Goal: Task Accomplishment & Management: Manage account settings

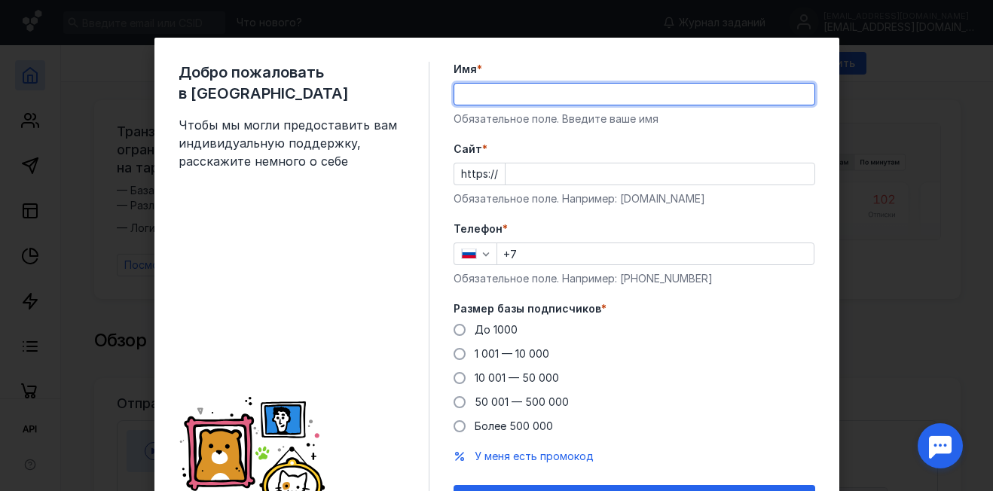
click at [458, 85] on input "Имя *" at bounding box center [634, 94] width 360 height 21
type input "[PERSON_NAME]"
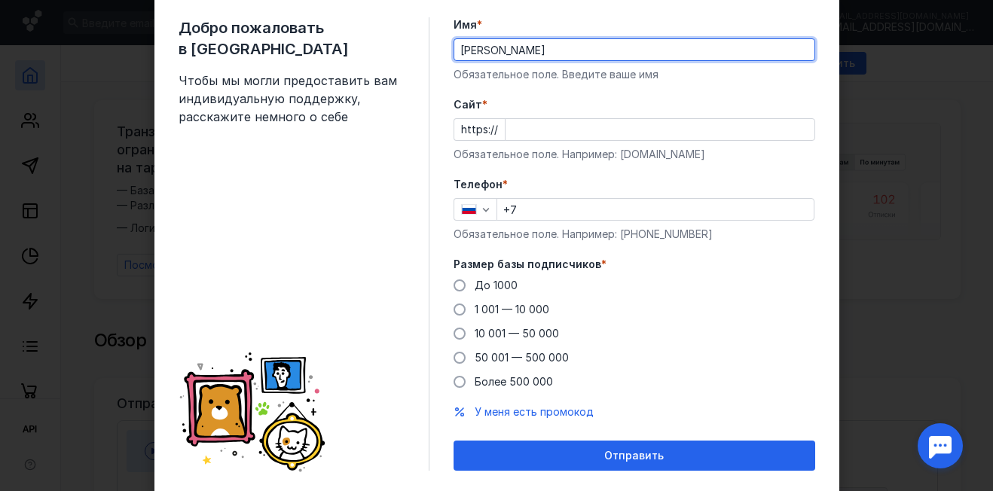
scroll to position [11, 0]
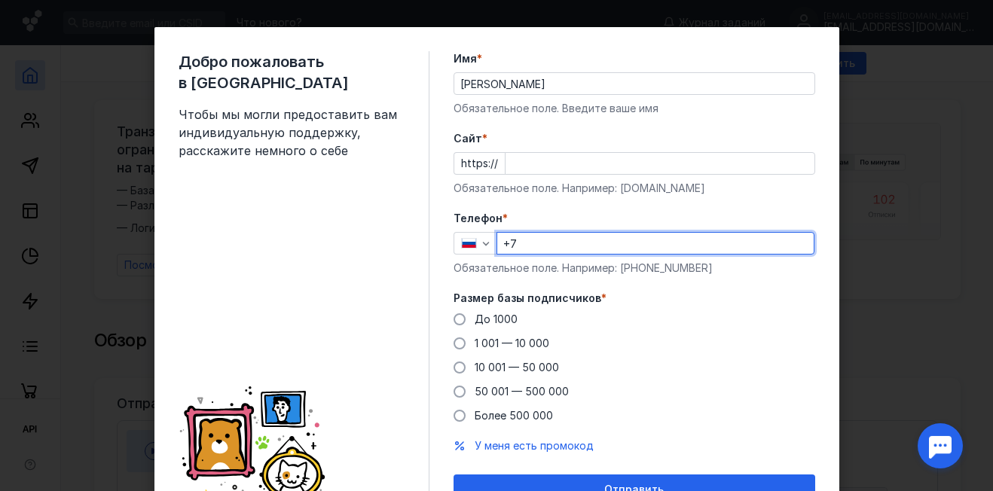
click at [522, 237] on input "+7" at bounding box center [655, 243] width 316 height 21
type input "[PHONE_NUMBER]"
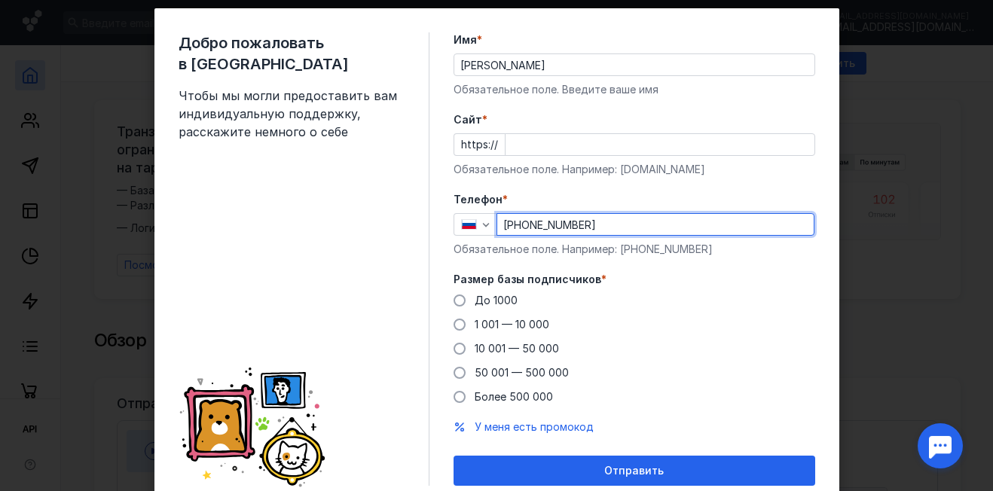
scroll to position [86, 0]
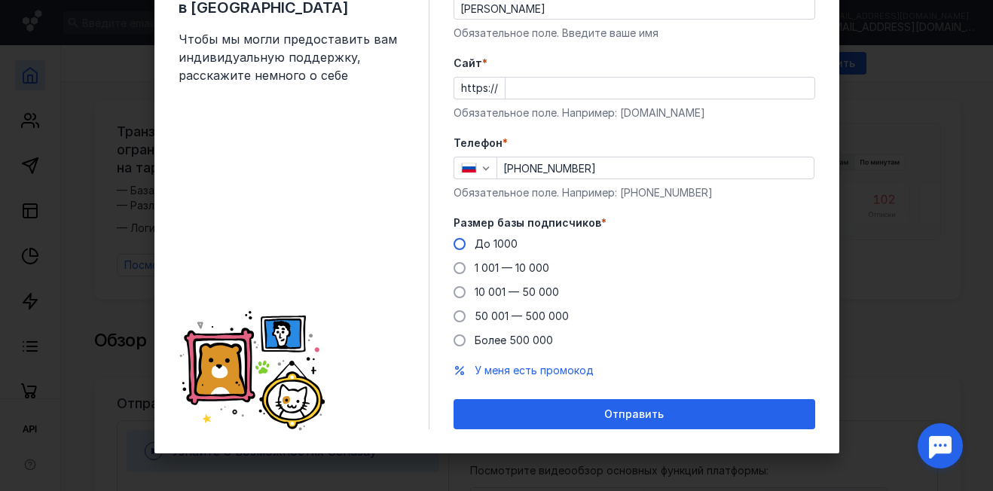
click at [454, 242] on span at bounding box center [460, 244] width 12 height 12
click at [0, 0] on input "До 1000" at bounding box center [0, 0] width 0 height 0
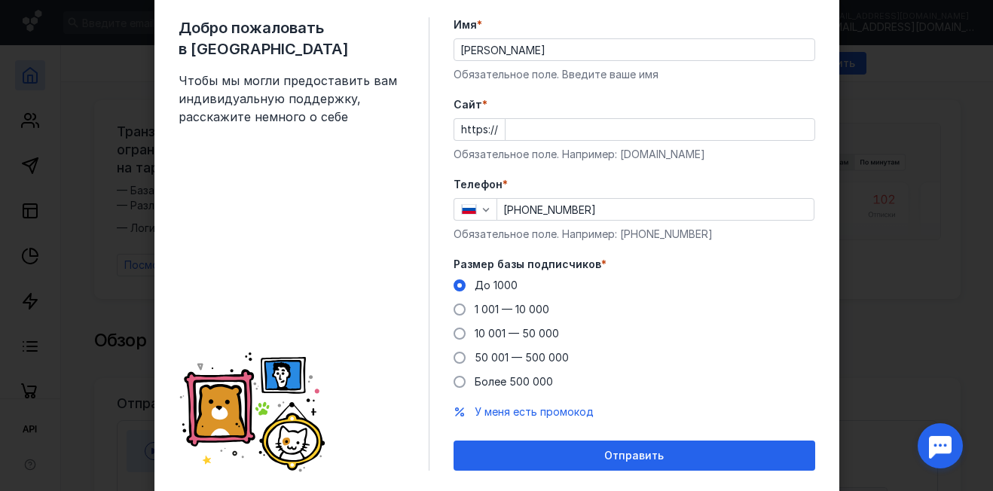
scroll to position [11, 0]
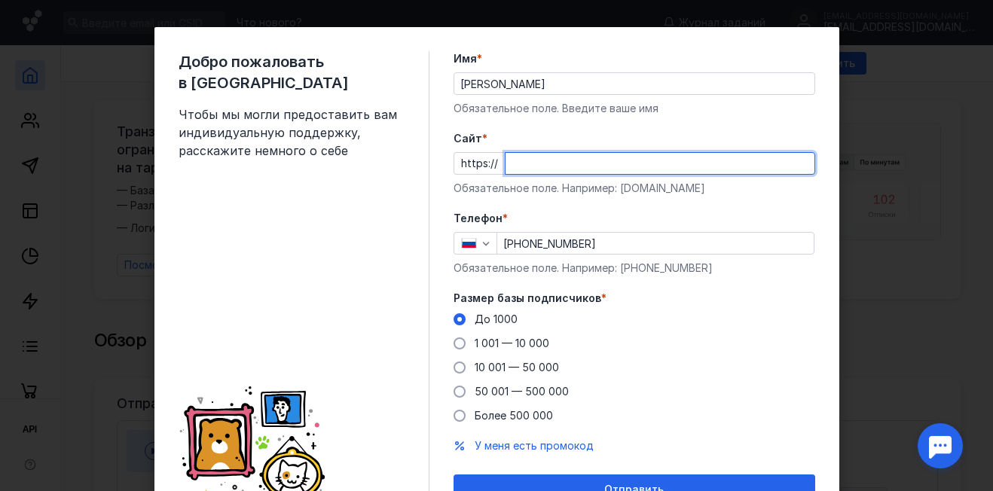
click at [506, 157] on input "Cайт *" at bounding box center [660, 163] width 309 height 21
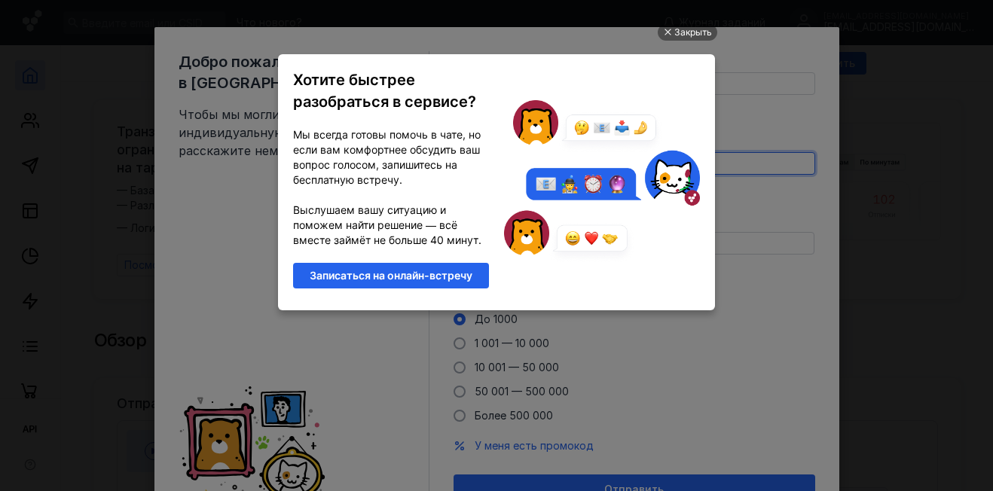
scroll to position [0, 0]
click at [669, 29] on div at bounding box center [667, 33] width 8 height 8
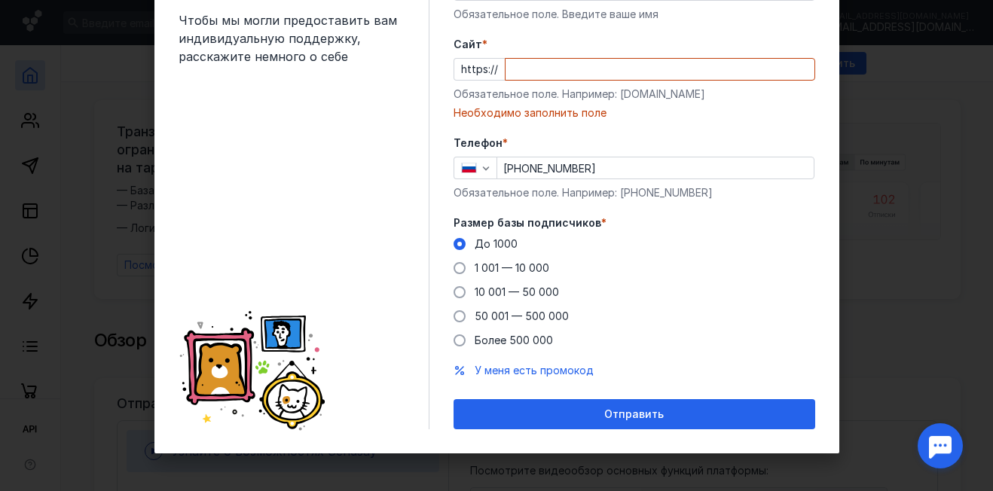
scroll to position [29, 0]
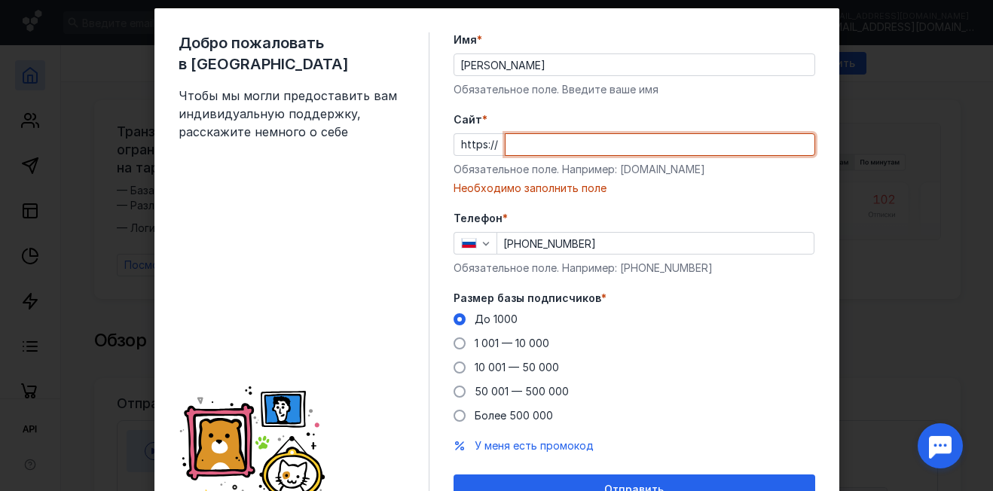
click at [506, 141] on input "Cайт *" at bounding box center [660, 144] width 309 height 21
paste input "[DOMAIN_NAME]"
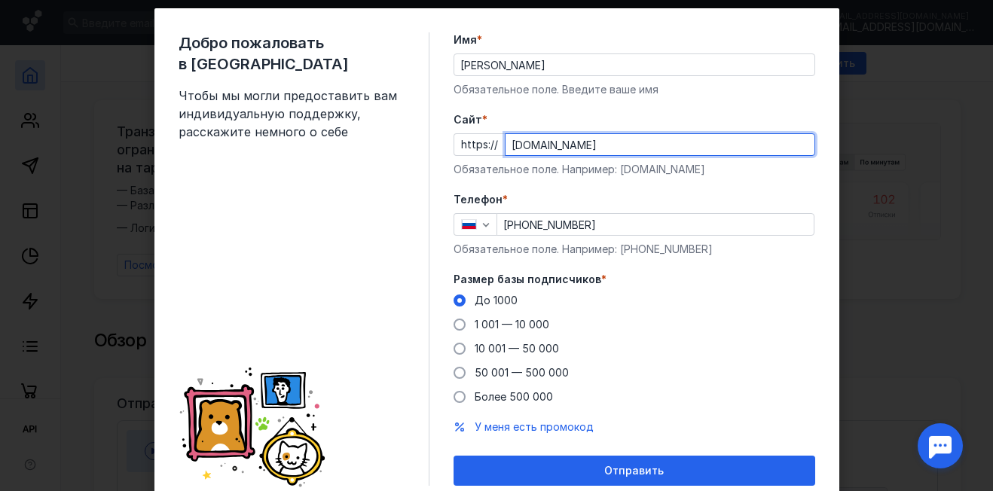
type input "[DOMAIN_NAME]"
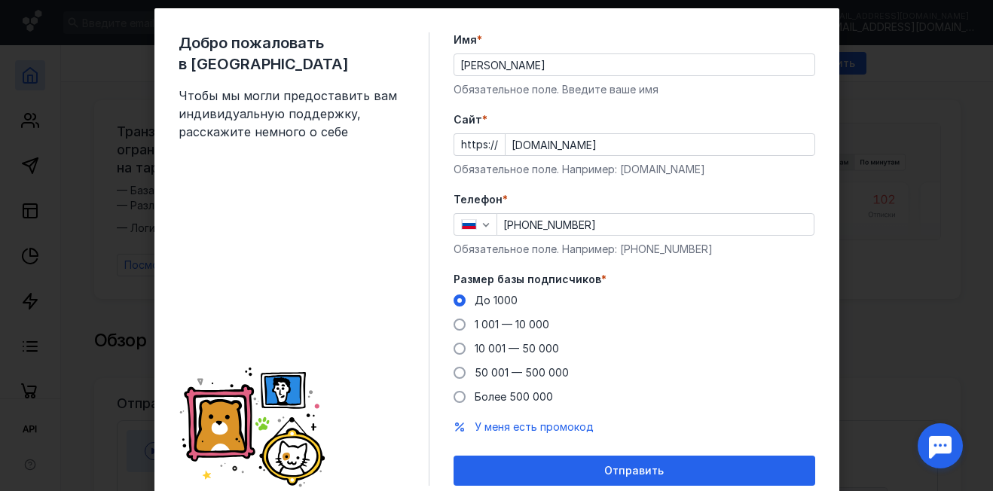
click at [741, 252] on div "Обязательное поле. Например: [PHONE_NUMBER]" at bounding box center [635, 249] width 362 height 15
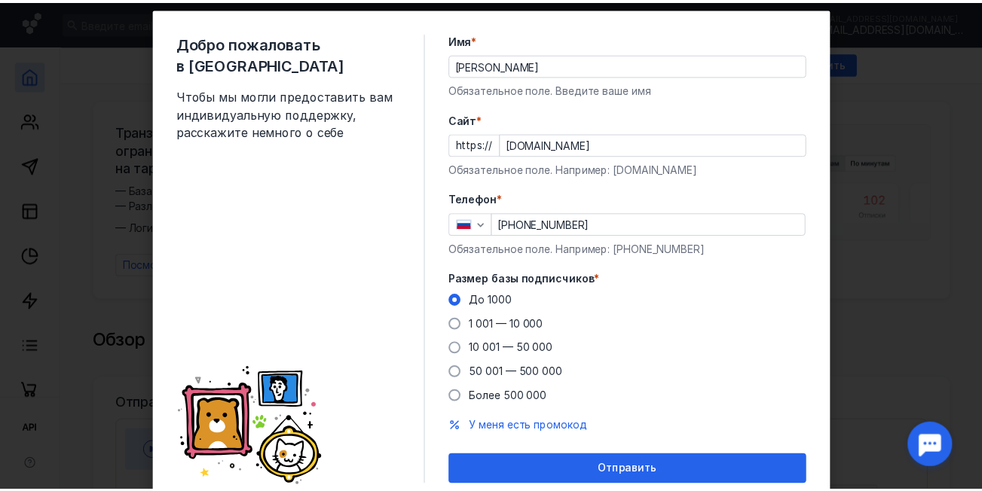
scroll to position [86, 0]
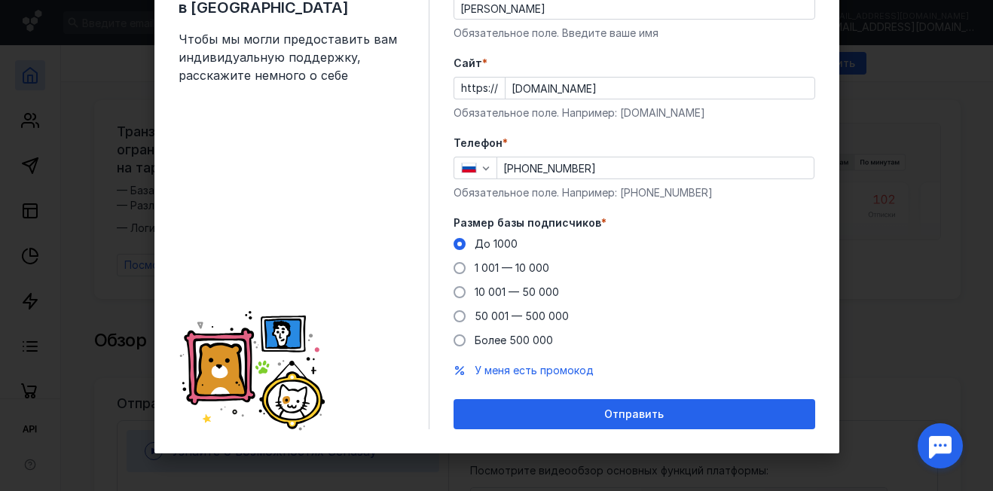
click at [643, 414] on span "Отправить" at bounding box center [634, 414] width 60 height 13
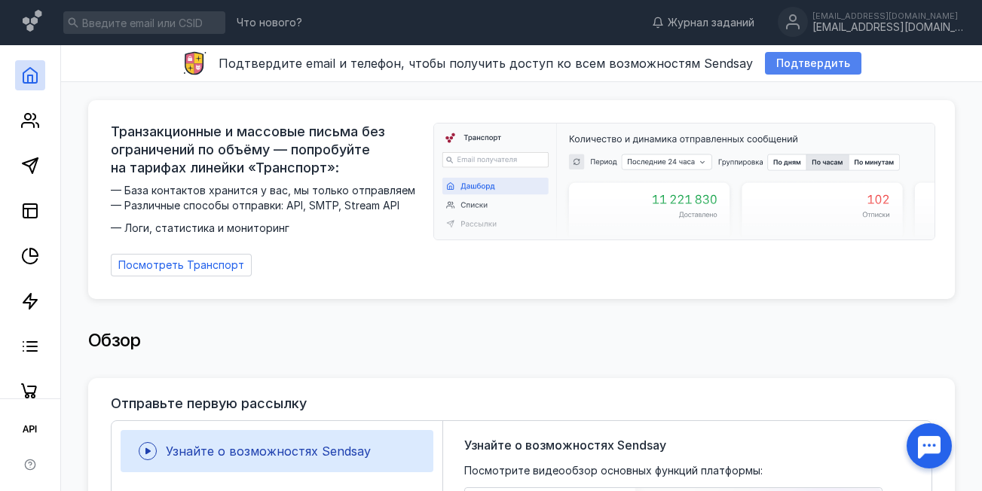
click at [796, 57] on span "Подтвердить" at bounding box center [813, 63] width 74 height 13
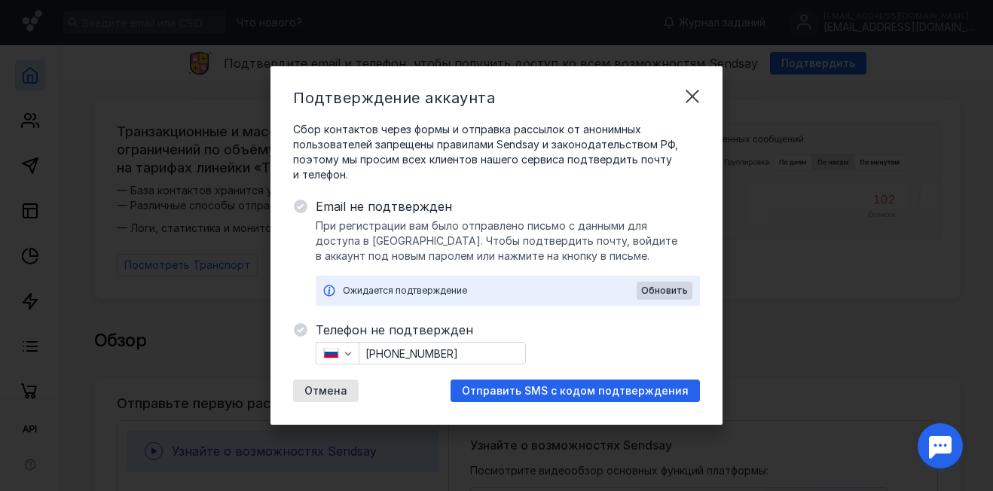
click at [564, 389] on span "Отправить SMS с кодом подтверждения" at bounding box center [575, 391] width 227 height 13
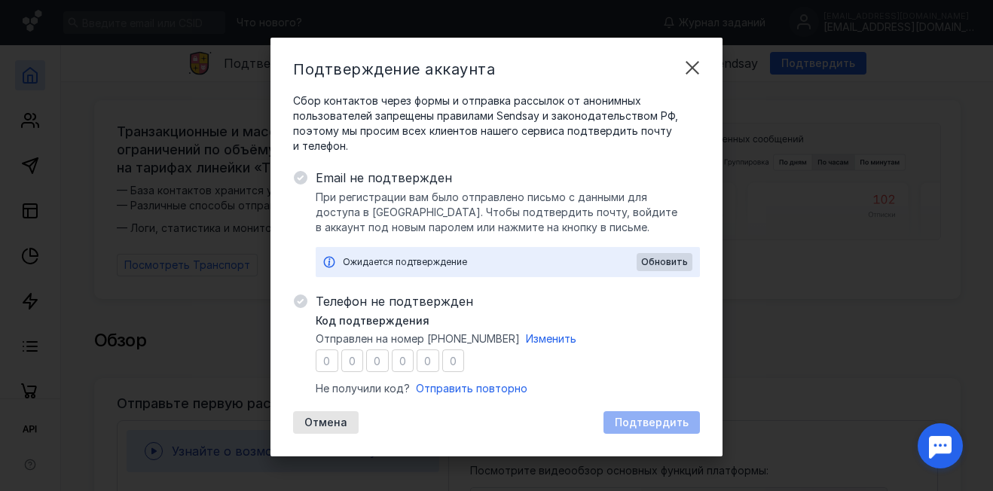
click at [323, 359] on input "number" at bounding box center [327, 361] width 23 height 23
type input "6"
type input "5"
type input "3"
type input "8"
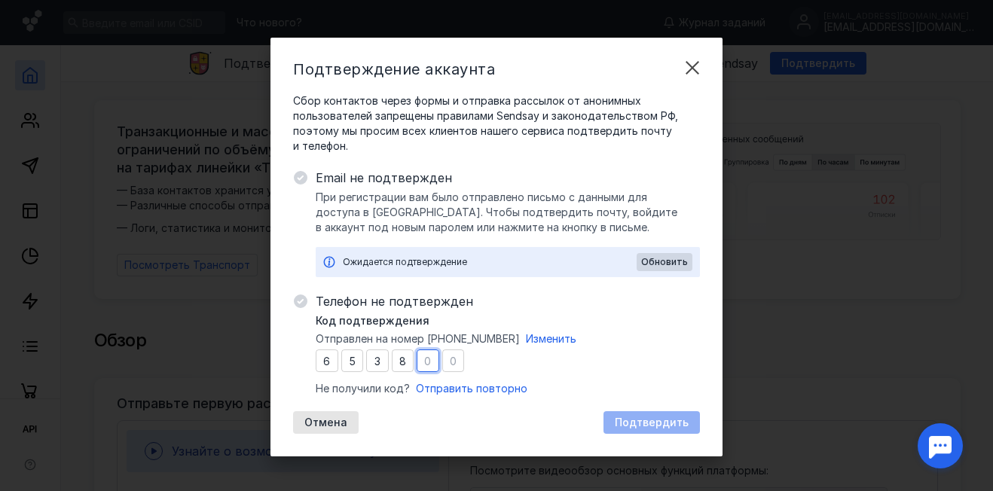
type input "8"
type input "2"
click at [640, 417] on span "Подтвердить" at bounding box center [652, 423] width 74 height 13
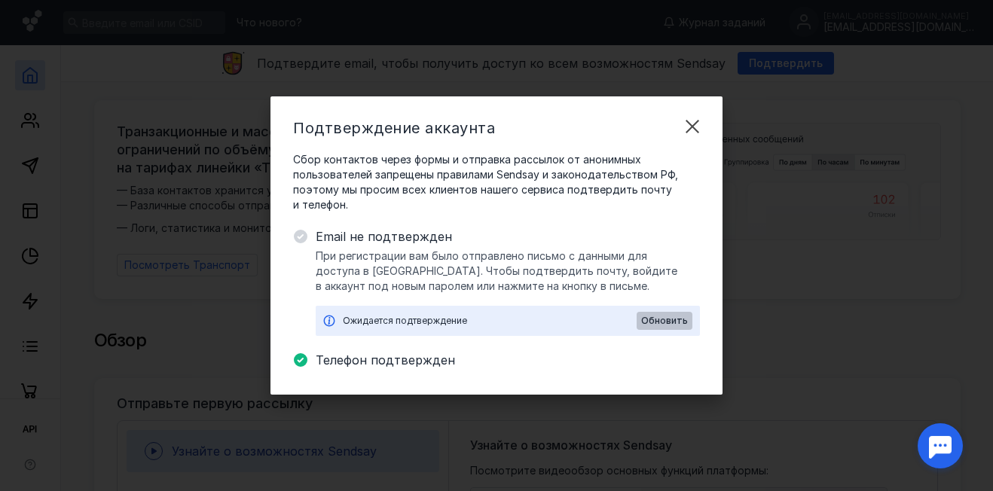
click at [661, 319] on span "Обновить" at bounding box center [664, 321] width 47 height 11
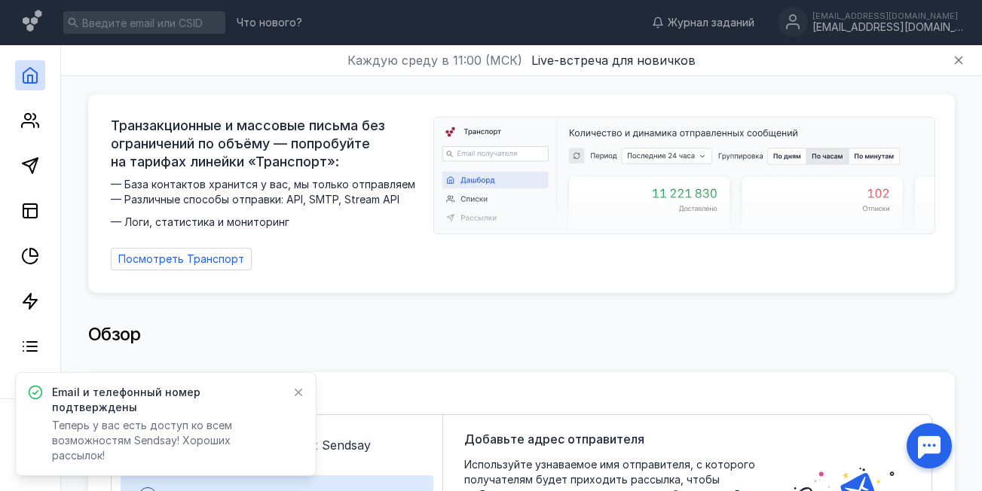
scroll to position [75, 0]
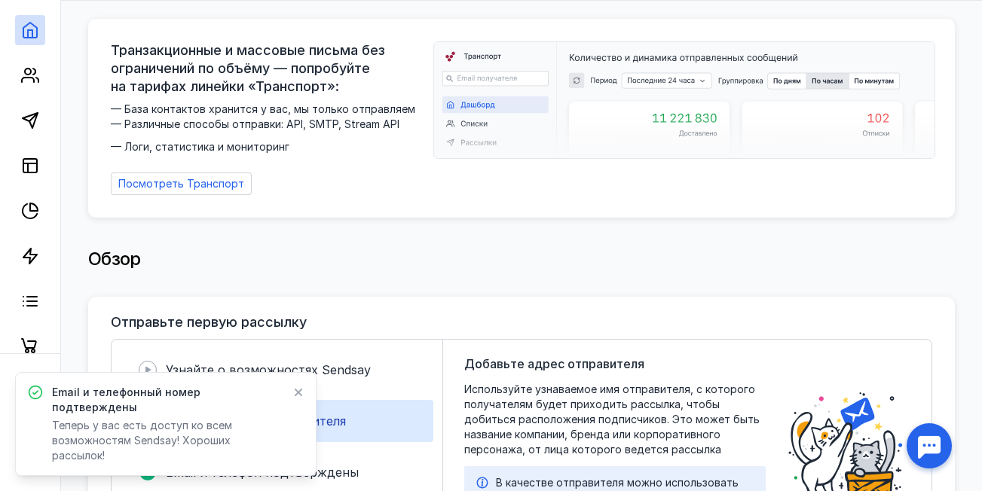
click at [296, 397] on icon at bounding box center [299, 393] width 8 height 8
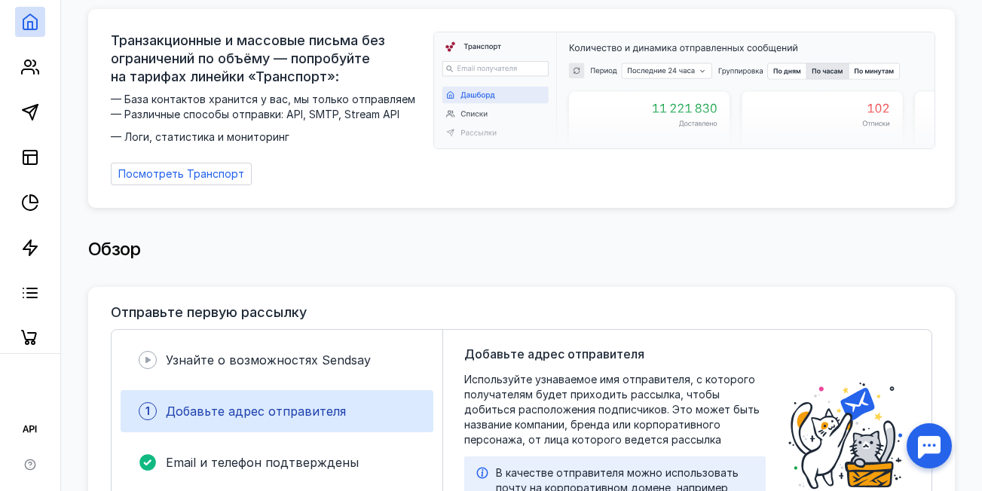
scroll to position [0, 0]
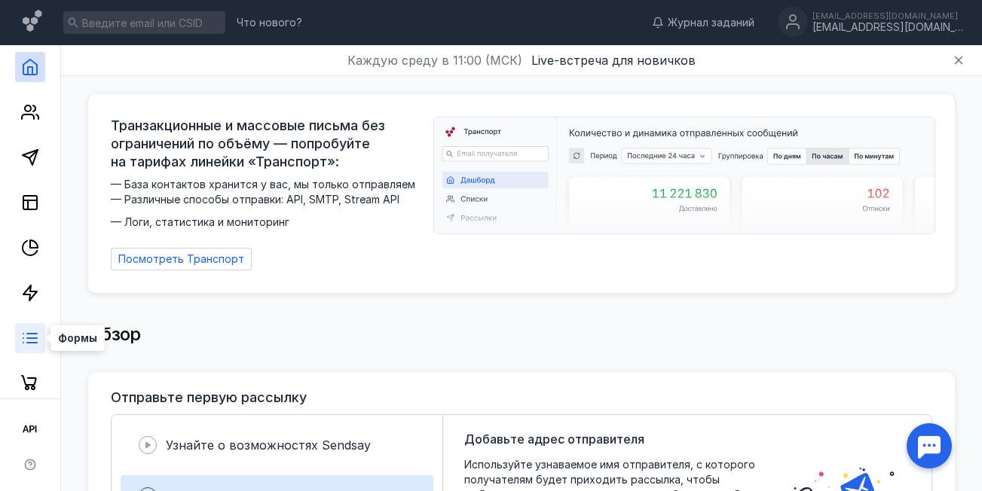
click at [34, 343] on line at bounding box center [32, 343] width 10 height 0
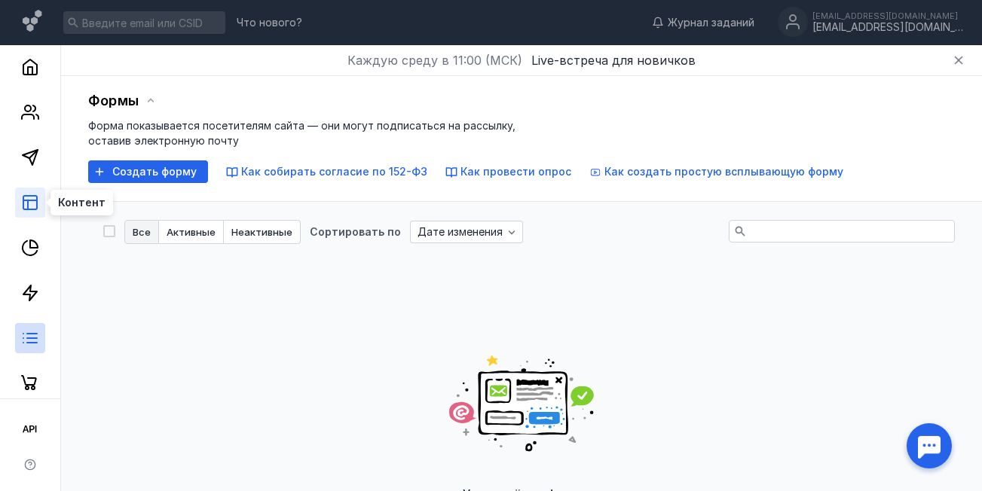
click at [33, 206] on icon at bounding box center [30, 203] width 18 height 18
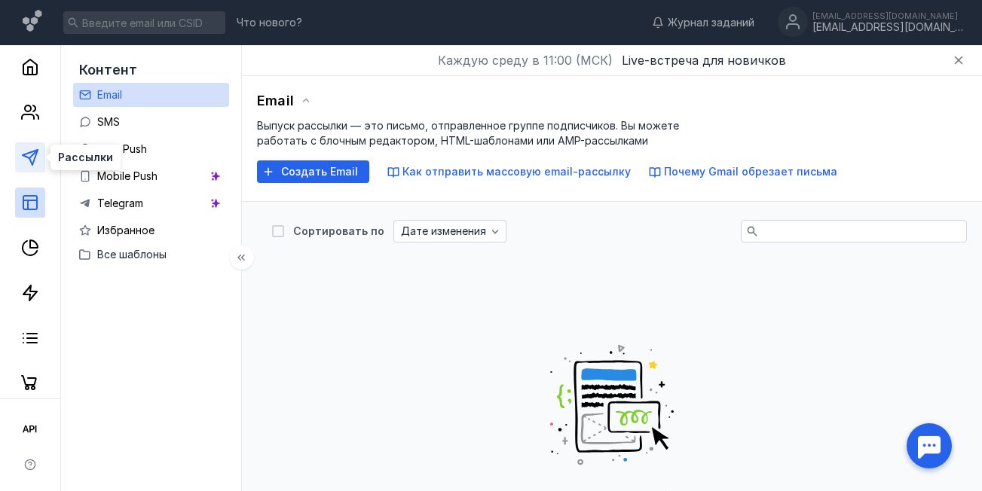
click at [38, 157] on icon at bounding box center [30, 157] width 18 height 18
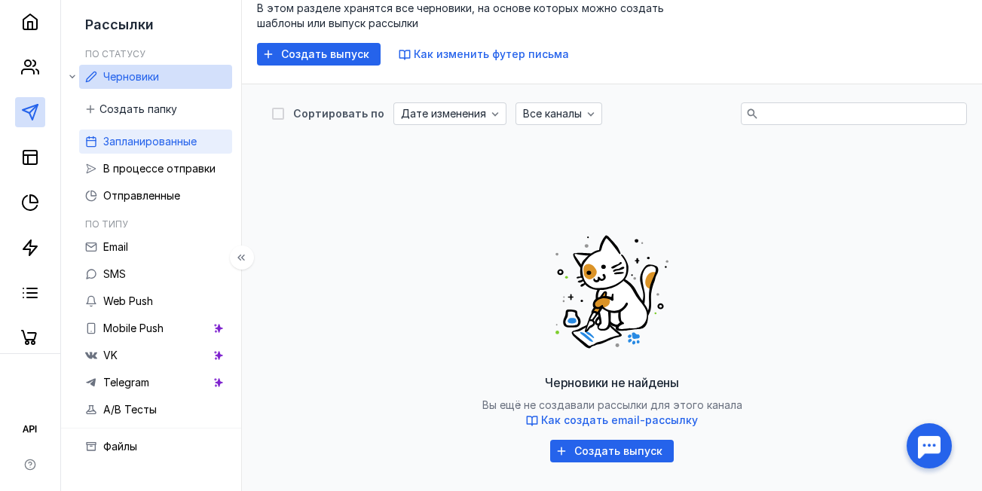
scroll to position [151, 0]
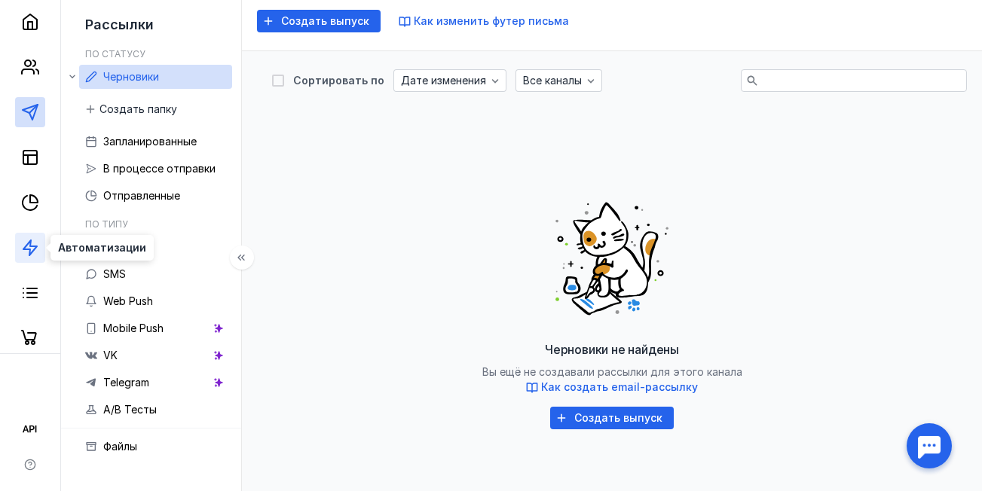
click at [32, 253] on icon at bounding box center [30, 248] width 18 height 18
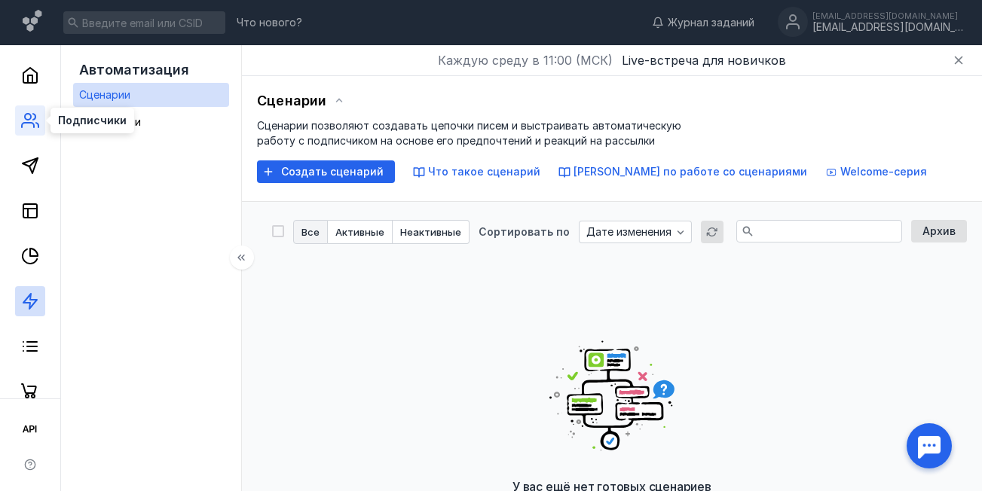
click at [31, 129] on icon at bounding box center [30, 121] width 18 height 18
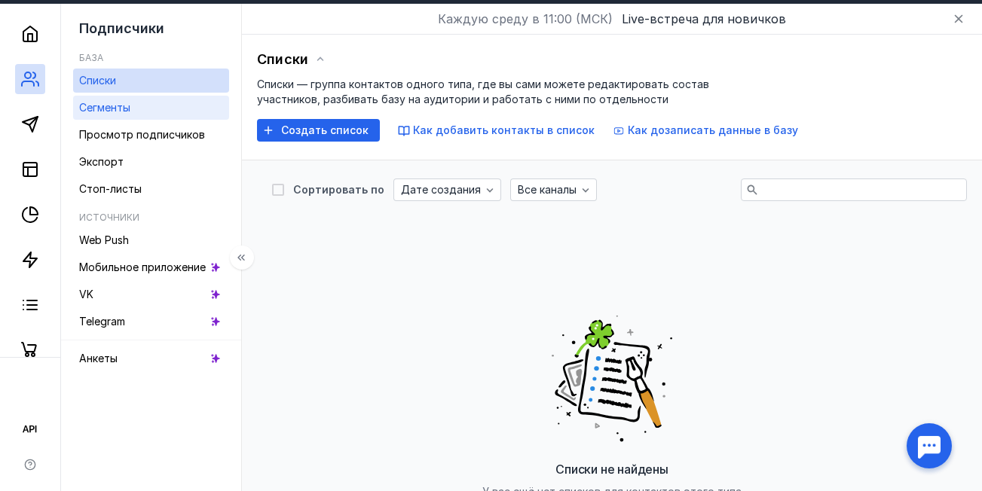
scroll to position [75, 0]
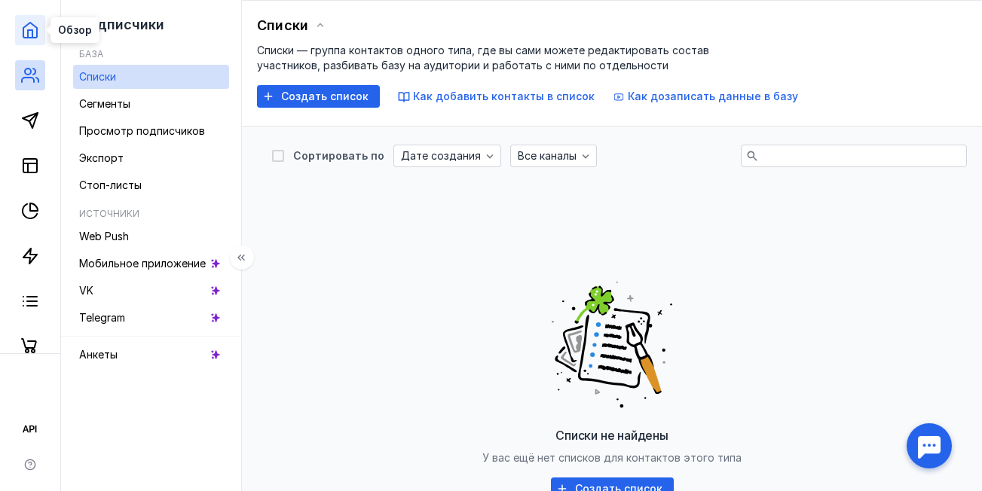
click at [31, 35] on icon at bounding box center [30, 30] width 18 height 18
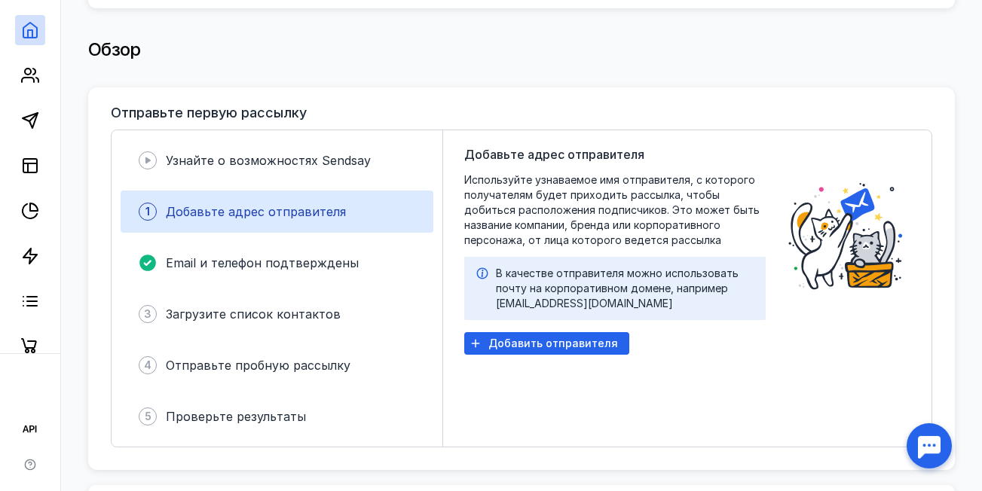
scroll to position [377, 0]
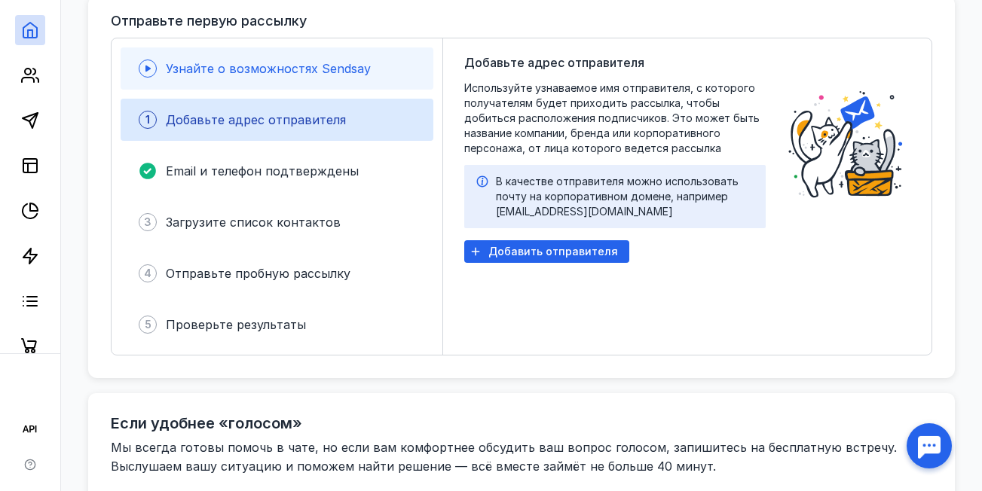
click at [342, 61] on span "Узнайте о возможностях Sendsay" at bounding box center [268, 68] width 205 height 15
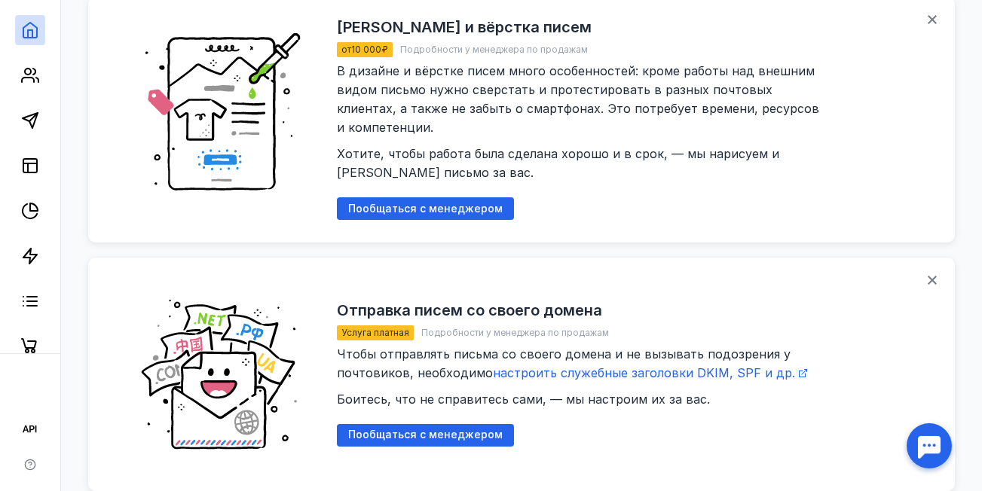
scroll to position [1808, 0]
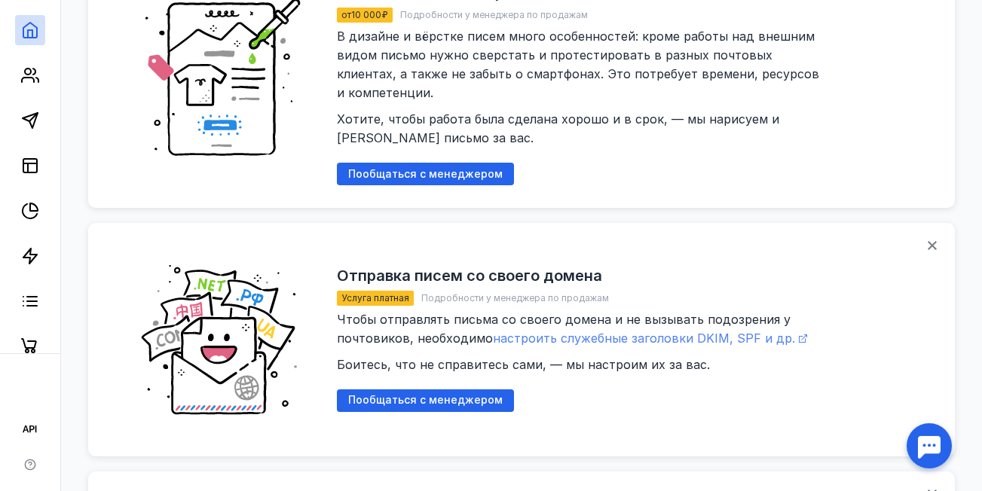
click at [607, 331] on span "настроить служебные заголовки DKIM, SPF и др." at bounding box center [644, 338] width 302 height 15
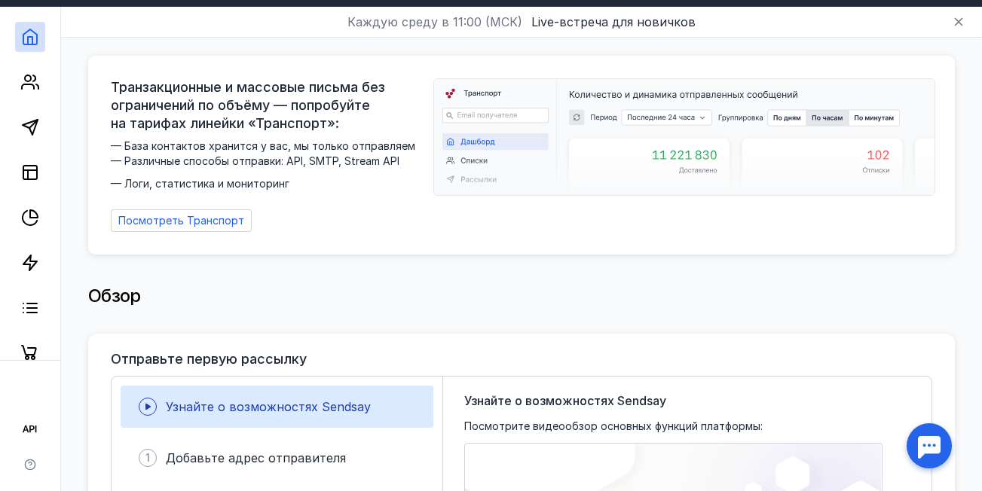
scroll to position [0, 0]
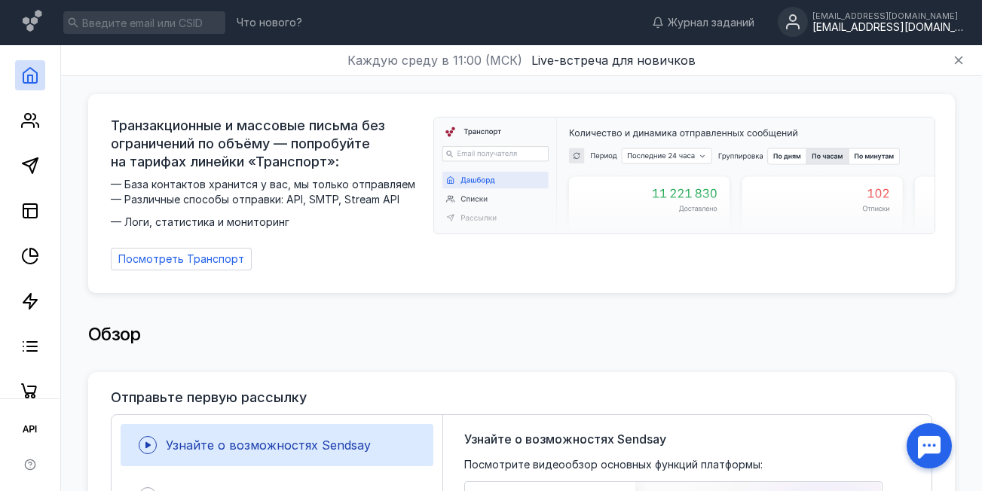
click at [884, 29] on div "[EMAIL_ADDRESS][DOMAIN_NAME]" at bounding box center [887, 27] width 151 height 13
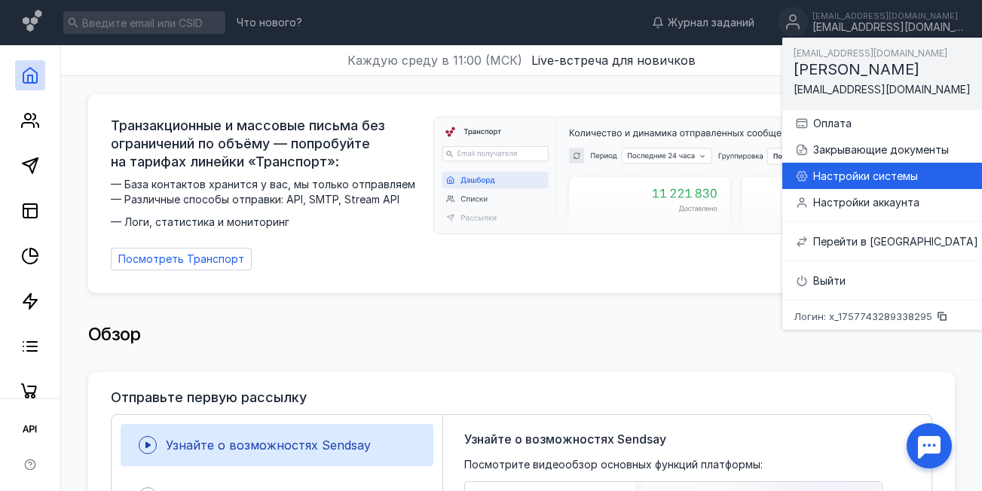
click at [877, 179] on div "Настройки системы" at bounding box center [895, 176] width 165 height 15
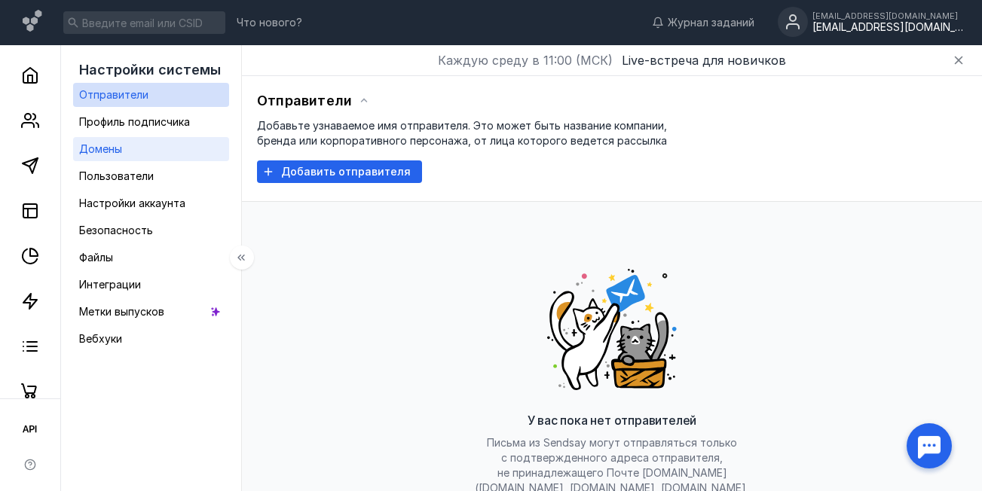
click at [104, 148] on span "Домены" at bounding box center [100, 148] width 43 height 13
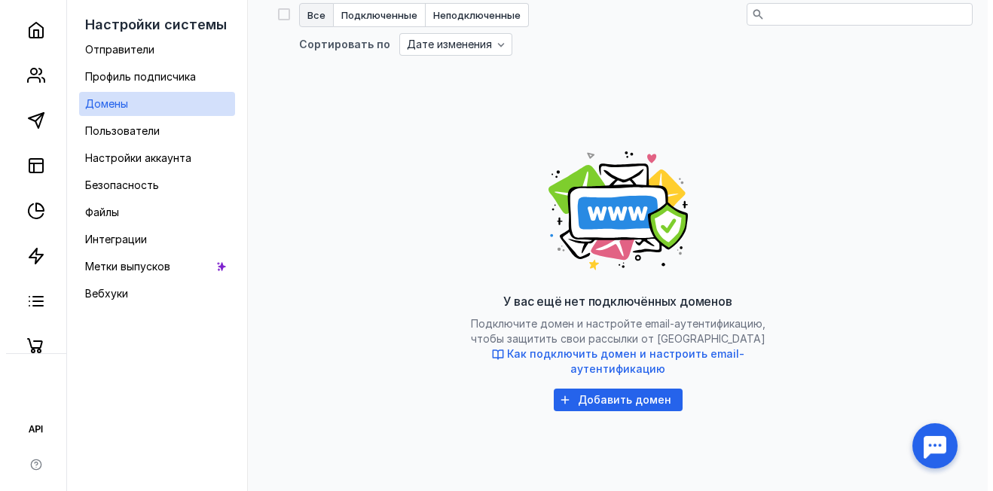
scroll to position [226, 0]
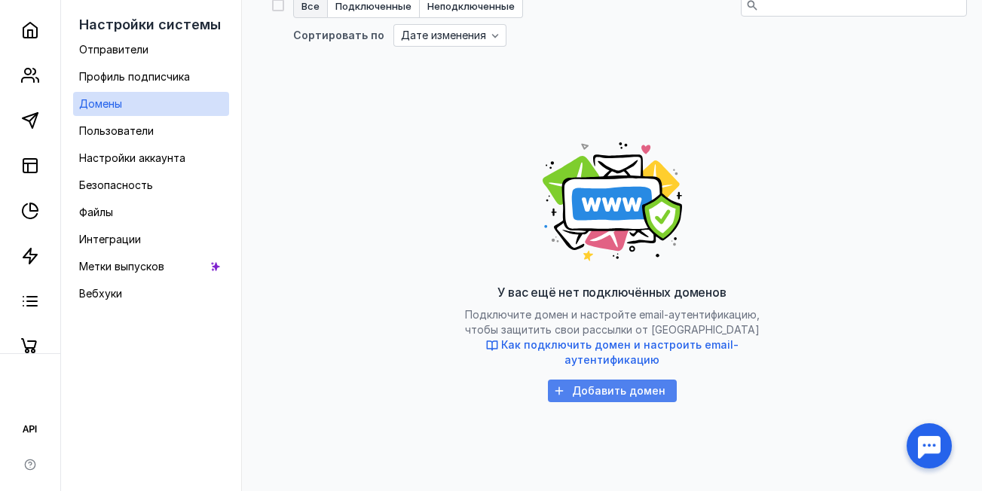
click at [614, 390] on span "Добавить домен" at bounding box center [618, 391] width 93 height 13
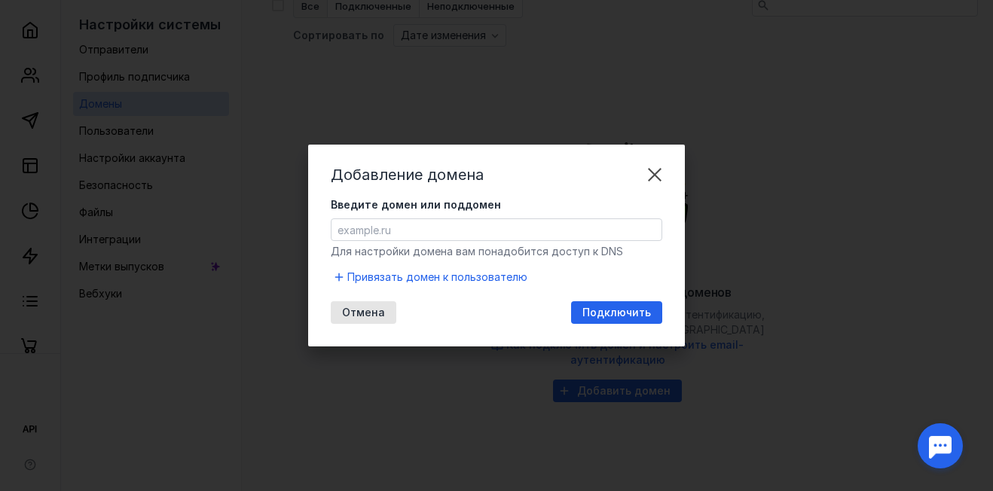
click at [396, 229] on input "Введите домен или поддомен" at bounding box center [496, 229] width 330 height 21
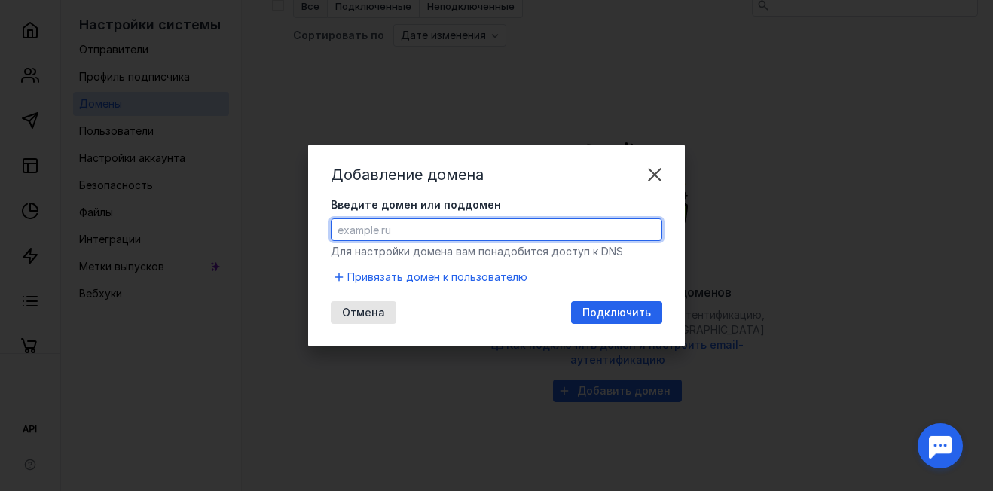
paste input "[DOMAIN_NAME]"
type input "[DOMAIN_NAME]"
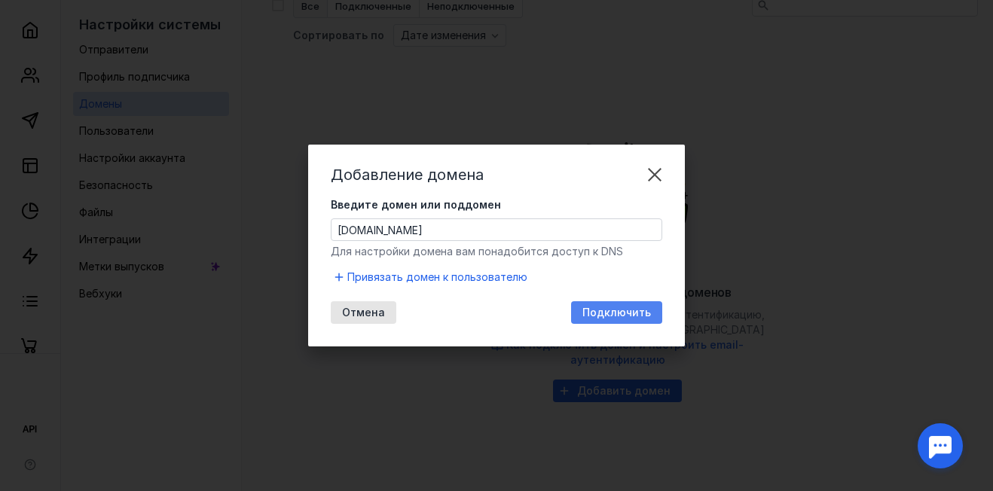
click at [600, 312] on span "Подключить" at bounding box center [616, 313] width 69 height 13
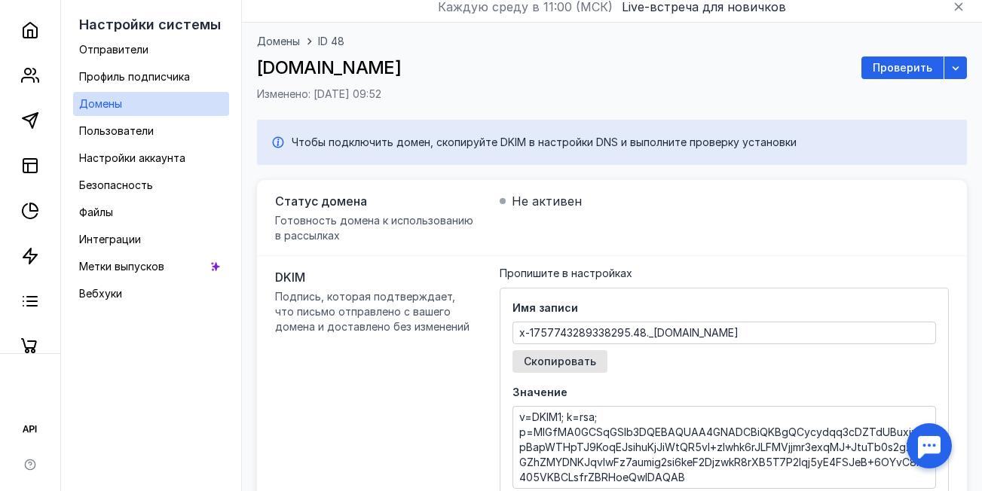
scroll to position [80, 0]
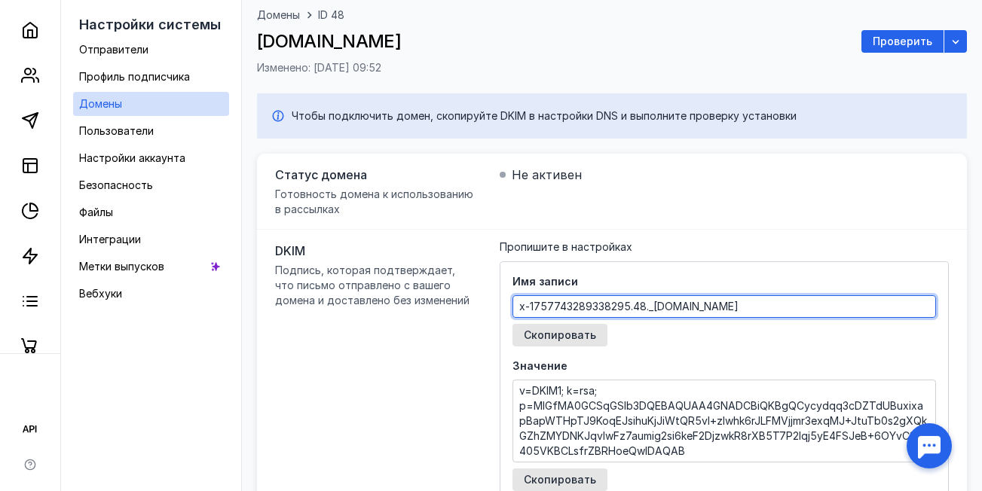
drag, startPoint x: 525, startPoint y: 301, endPoint x: 775, endPoint y: 276, distance: 251.3
click at [775, 276] on div "Имя записи x-1757743289338295.48._[DOMAIN_NAME] Скопировать" at bounding box center [723, 310] width 423 height 72
click at [713, 204] on div "Статус домена Готовность домена к использованию в рассылках Не активен" at bounding box center [612, 192] width 710 height 76
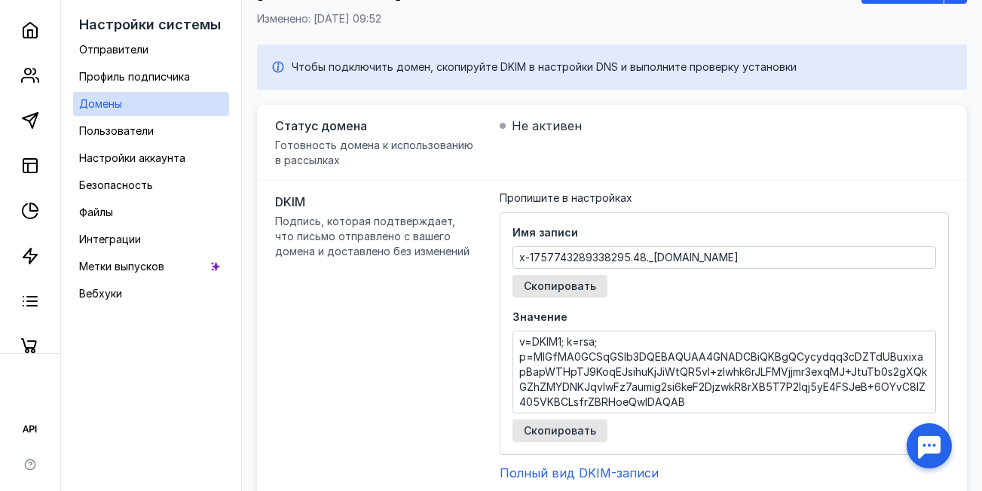
scroll to position [155, 0]
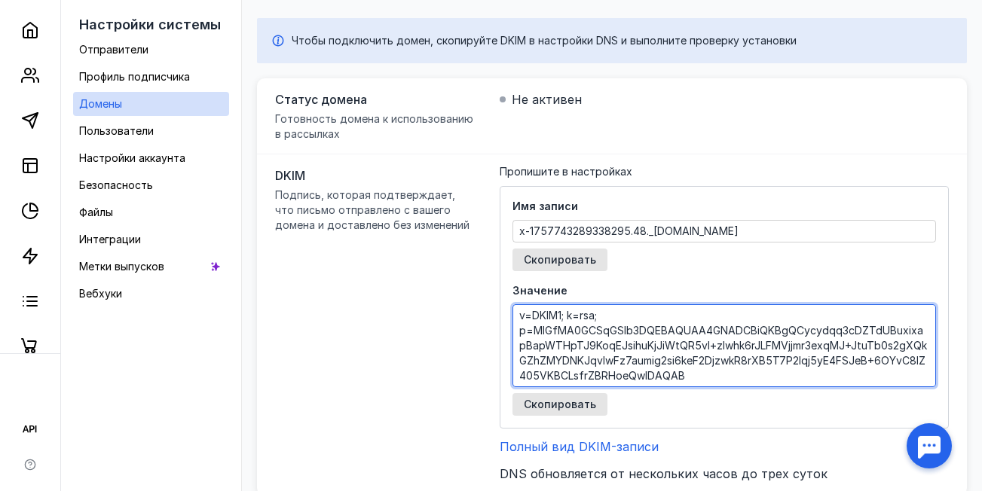
drag, startPoint x: 528, startPoint y: 316, endPoint x: 728, endPoint y: 377, distance: 208.8
click at [728, 377] on textarea "v=DKIM1; k=rsa; p=MIGfMA0GCSqGSIb3DQEBAQUAA4GNADCBiQKBgQCycydqq3cDZTdUBuxixapBa…" at bounding box center [724, 345] width 422 height 81
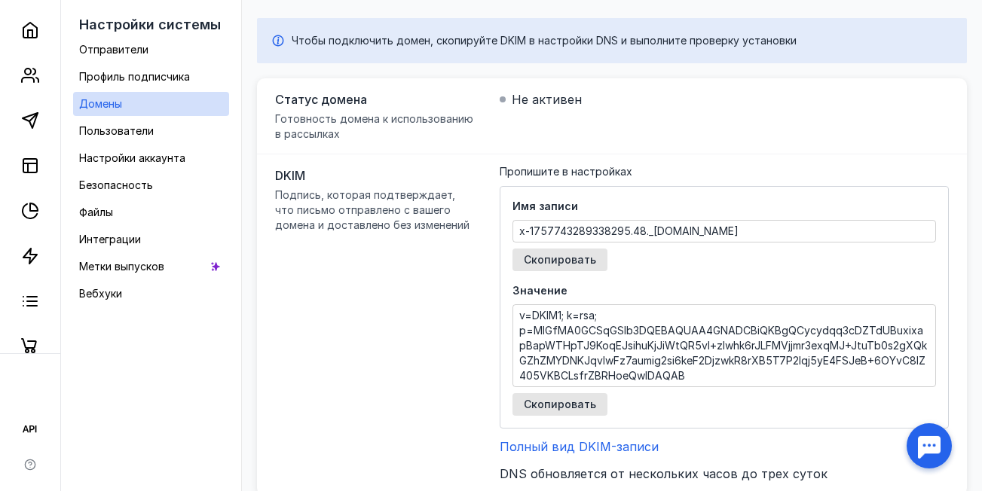
click at [690, 278] on div "Имя записи x-1757743289338295.48._[DOMAIN_NAME] Скопировать Значение v=DKIM1; k…" at bounding box center [723, 307] width 449 height 243
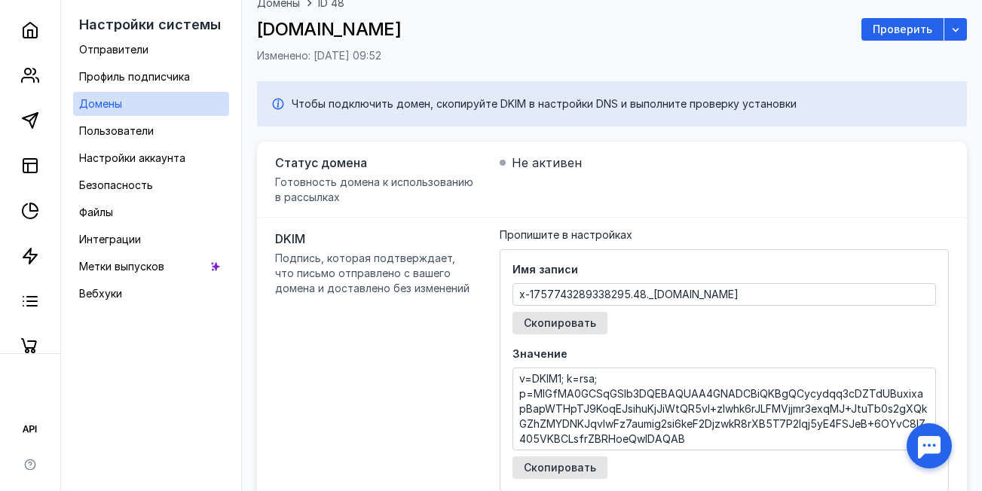
scroll to position [80, 0]
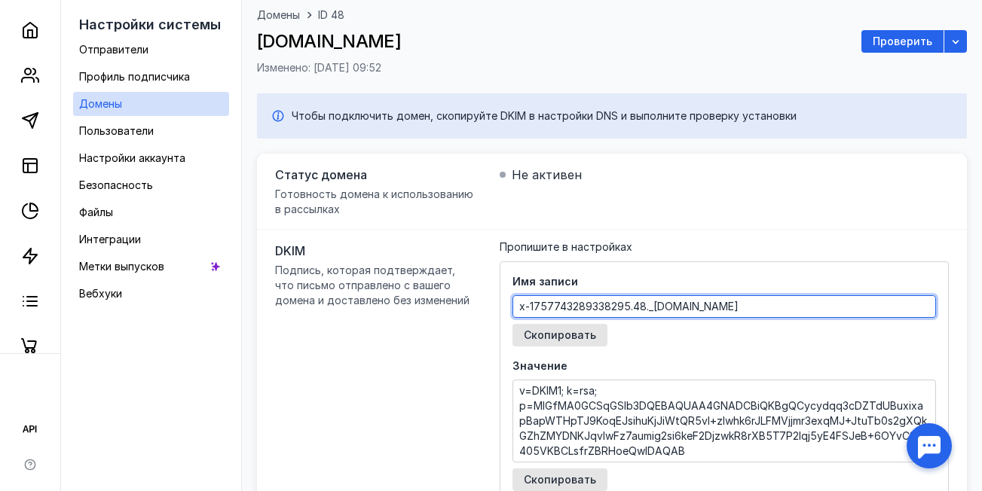
drag, startPoint x: 525, startPoint y: 301, endPoint x: 777, endPoint y: 283, distance: 252.3
click at [777, 283] on div "Имя записи x-1757743289338295.48._[DOMAIN_NAME] Скопировать" at bounding box center [723, 310] width 423 height 72
click at [747, 193] on div "Статус домена Готовность домена к использованию в рассылках Не активен" at bounding box center [612, 192] width 710 height 76
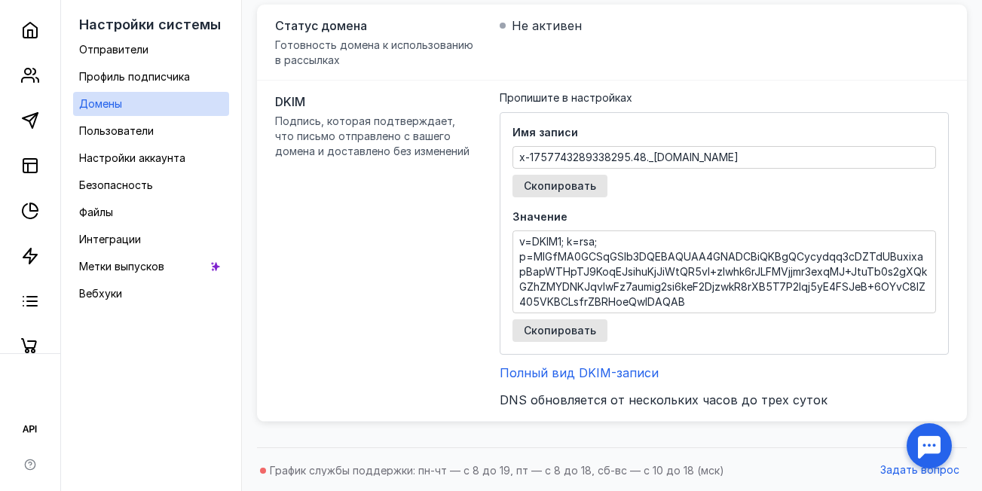
scroll to position [231, 0]
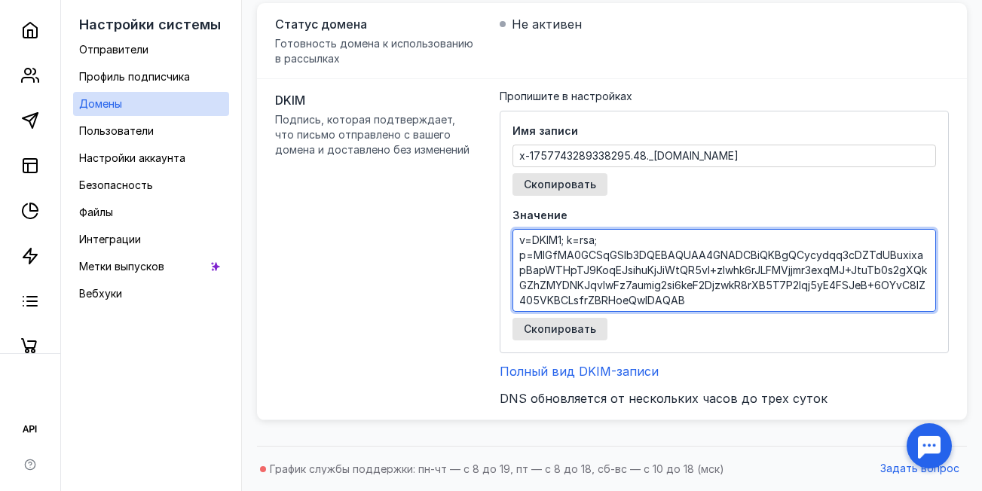
drag, startPoint x: 526, startPoint y: 241, endPoint x: 732, endPoint y: 303, distance: 215.5
click at [732, 303] on textarea "v=DKIM1; k=rsa; p=MIGfMA0GCSqGSIb3DQEBAQUAA4GNADCBiQKBgQCycydqq3cDZTdUBuxixapBa…" at bounding box center [724, 270] width 422 height 81
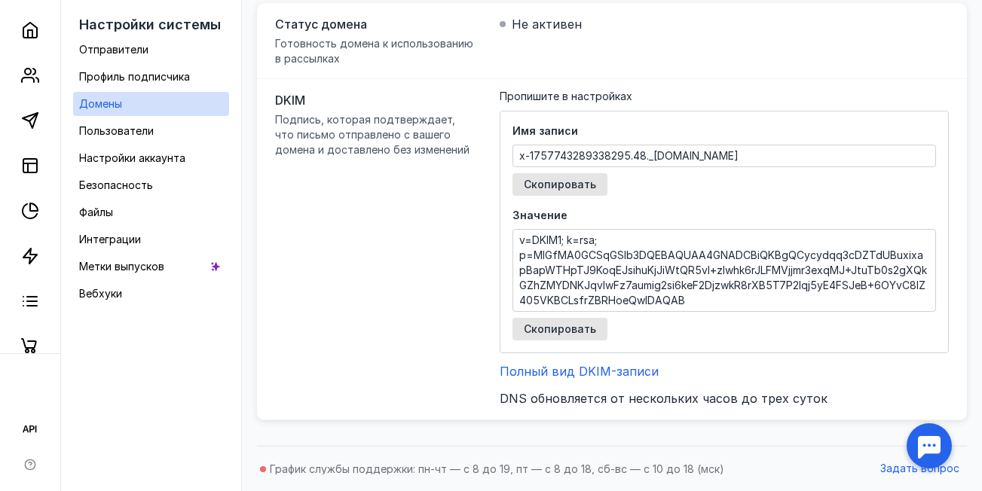
click at [691, 190] on div "Имя записи x-1757743289338295.48._[DOMAIN_NAME] Скопировать" at bounding box center [723, 160] width 423 height 72
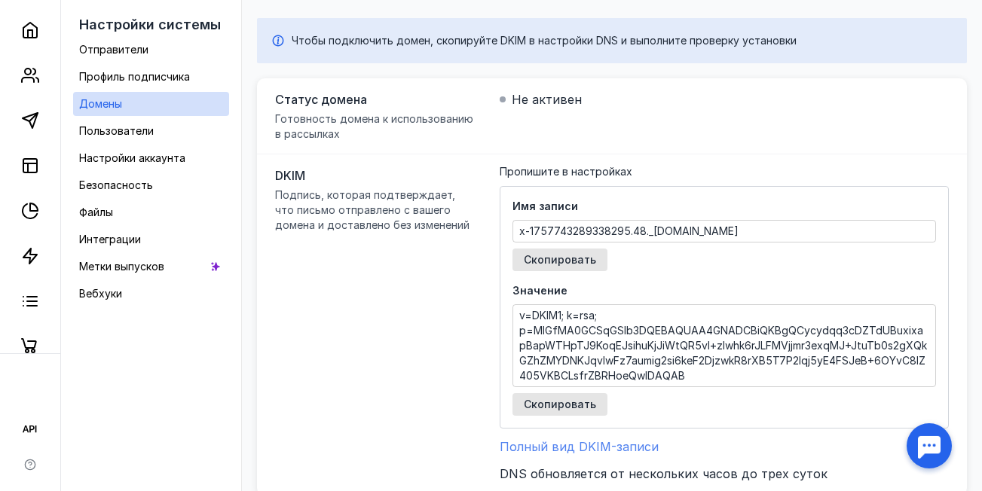
click at [650, 448] on span "Полный вид DKIM-записи" at bounding box center [578, 446] width 159 height 15
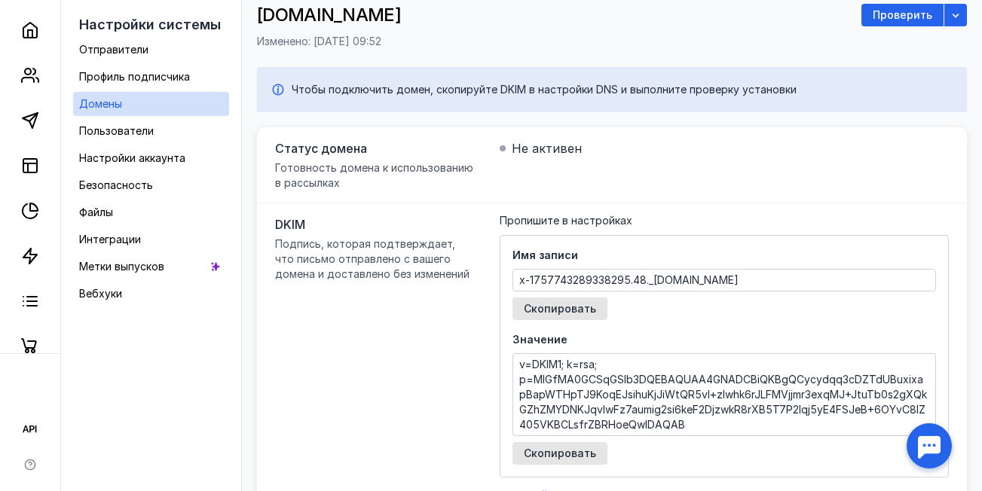
scroll to position [80, 0]
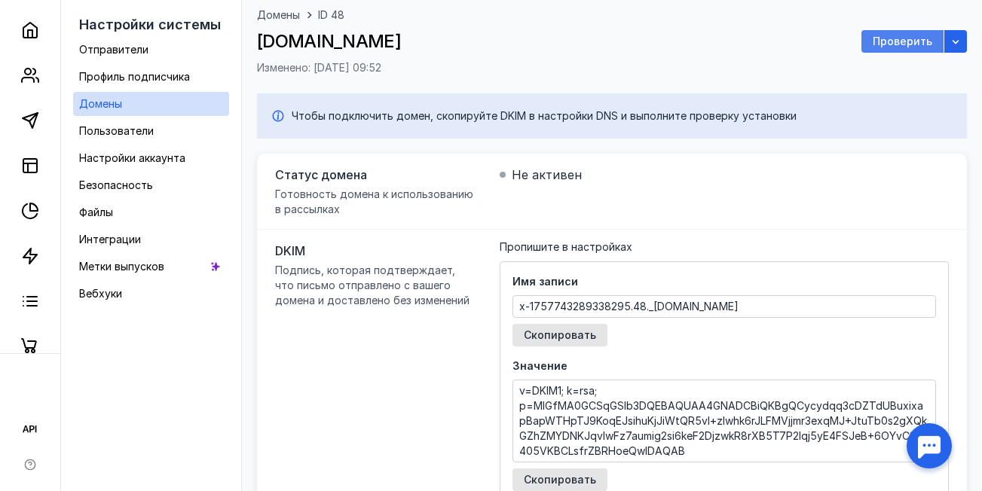
click at [913, 42] on span "Проверить" at bounding box center [902, 41] width 60 height 13
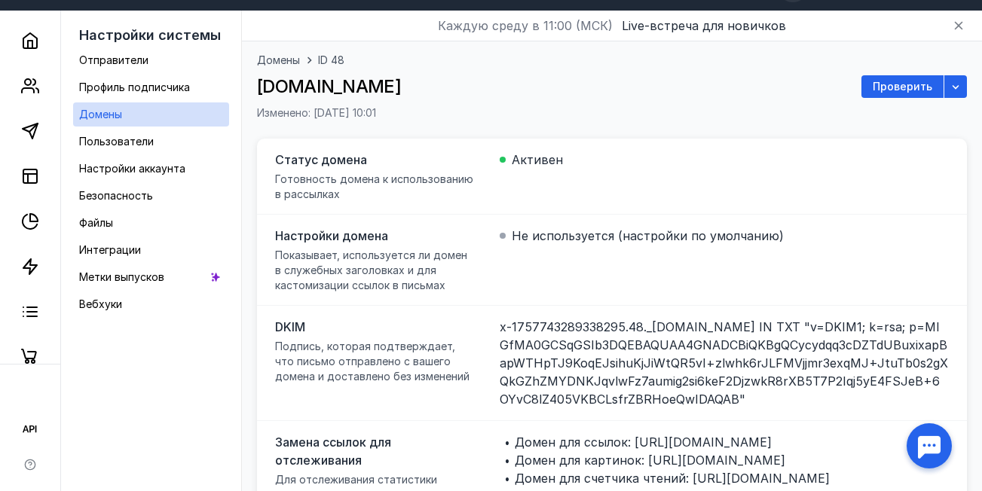
scroll to position [0, 0]
